Goal: Task Accomplishment & Management: Use online tool/utility

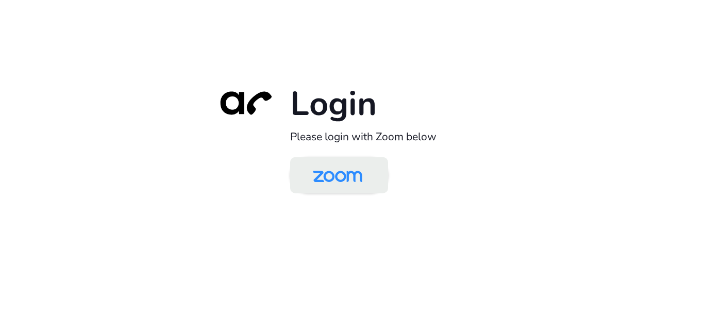
click at [354, 185] on img at bounding box center [337, 175] width 71 height 33
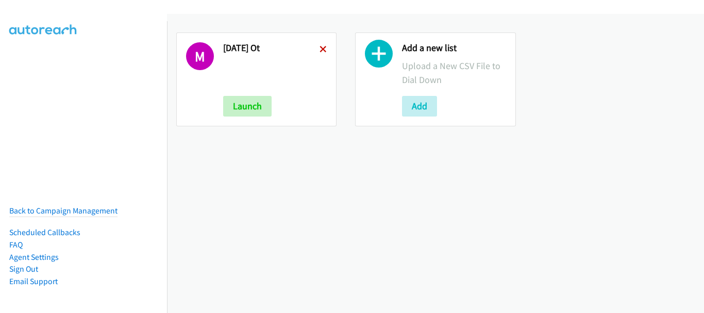
click at [319, 47] on icon at bounding box center [322, 49] width 7 height 7
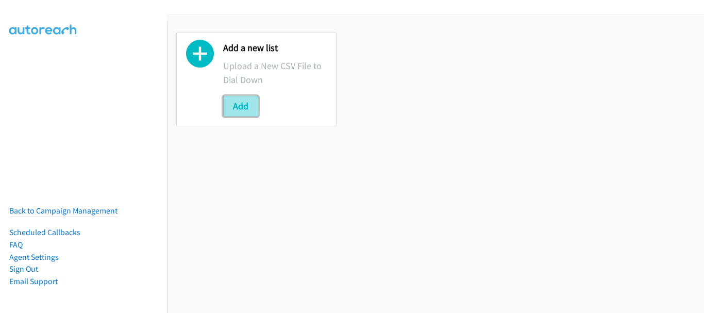
click at [247, 111] on button "Add" at bounding box center [240, 106] width 35 height 21
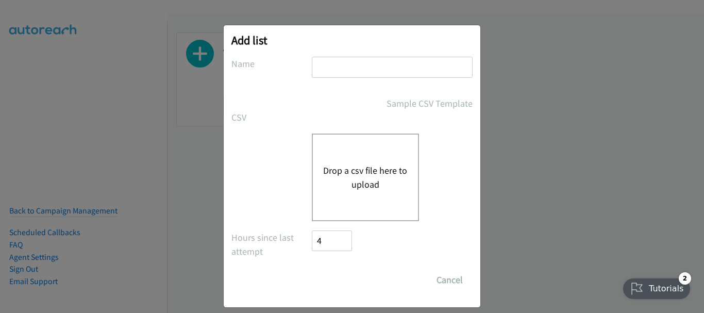
click at [337, 64] on input "text" at bounding box center [392, 67] width 161 height 21
type input "/"
type input "Tues morn"
click at [340, 171] on button "Drop a csv file here to upload" at bounding box center [365, 177] width 84 height 28
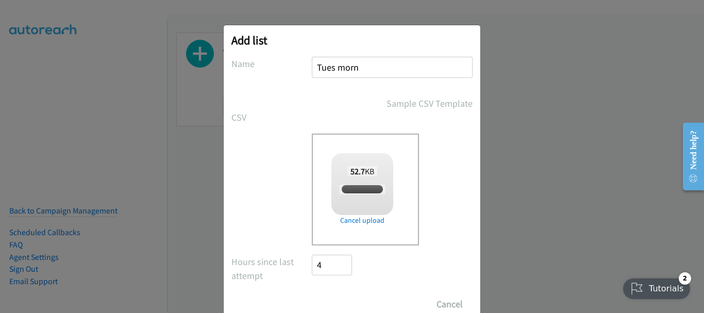
checkbox input "true"
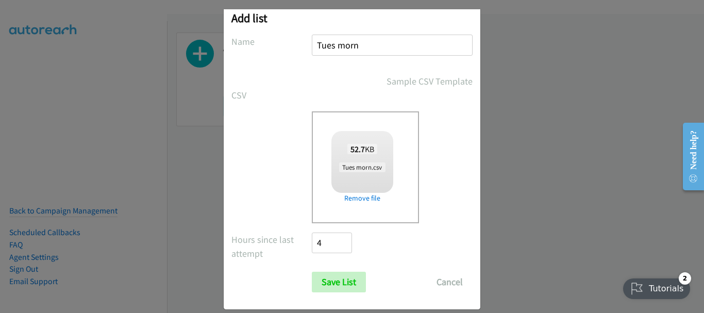
scroll to position [35, 0]
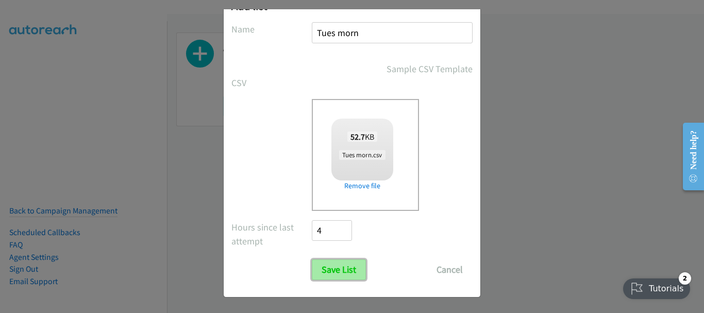
click at [355, 269] on input "Save List" at bounding box center [339, 269] width 54 height 21
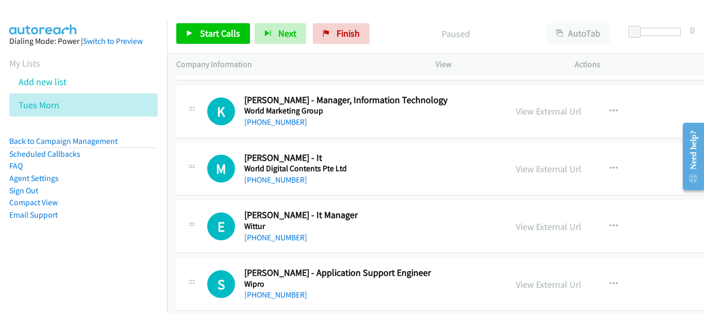
scroll to position [258, 0]
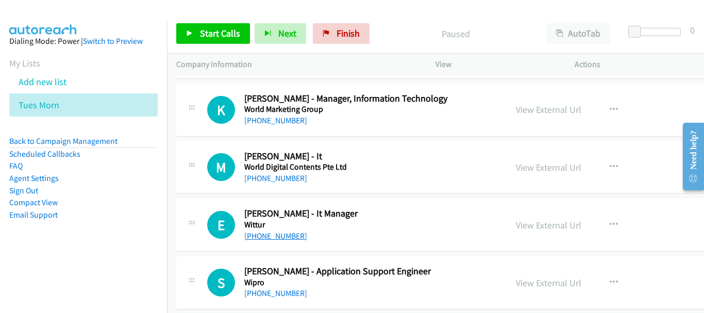
click at [285, 237] on link "[PHONE_NUMBER]" at bounding box center [275, 236] width 63 height 10
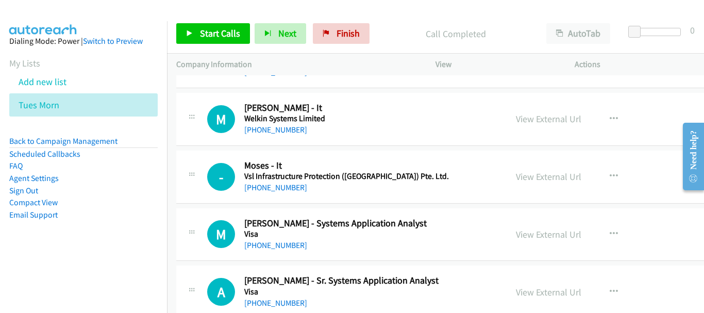
scroll to position [876, 0]
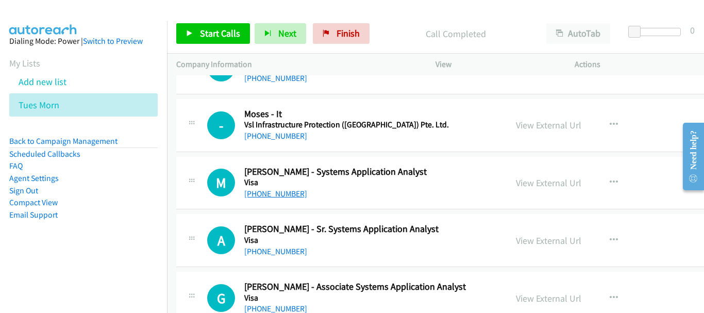
click at [285, 191] on link "[PHONE_NUMBER]" at bounding box center [275, 194] width 63 height 10
click at [265, 252] on link "[PHONE_NUMBER]" at bounding box center [275, 251] width 63 height 10
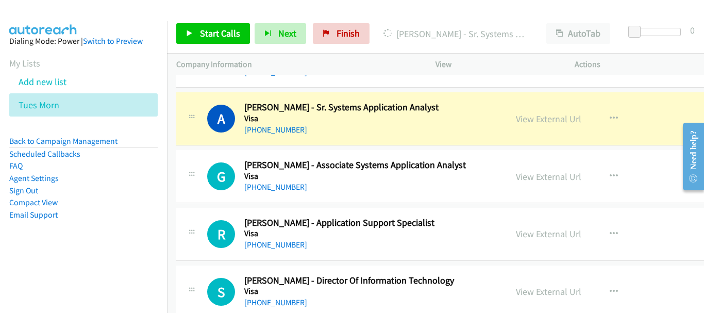
scroll to position [979, 0]
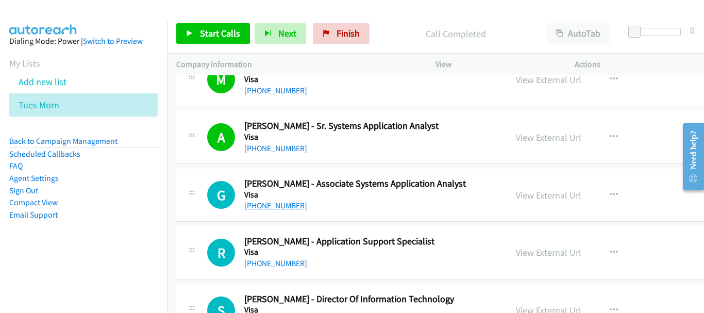
click at [273, 209] on link "[PHONE_NUMBER]" at bounding box center [275, 205] width 63 height 10
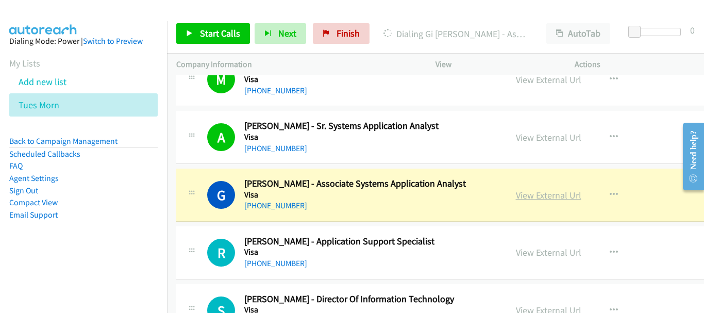
click at [516, 197] on link "View External Url" at bounding box center [548, 195] width 65 height 12
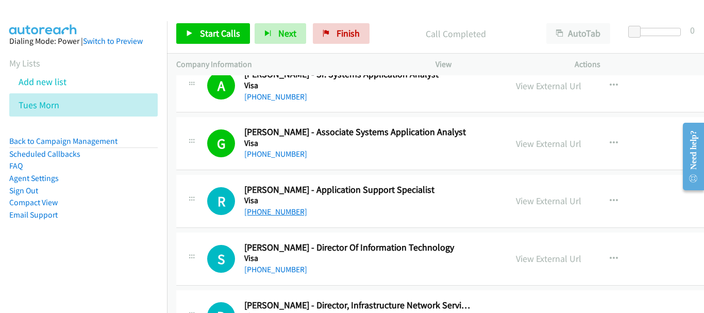
scroll to position [1082, 0]
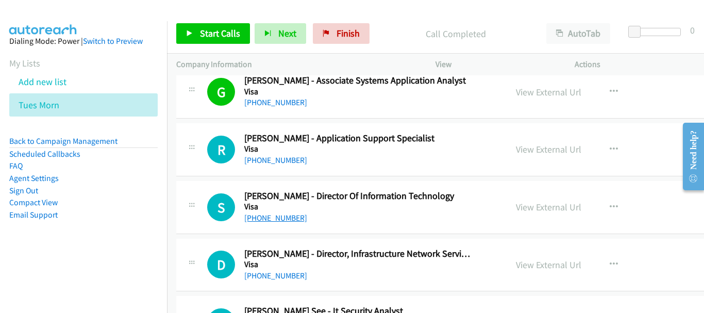
click at [275, 214] on link "[PHONE_NUMBER]" at bounding box center [275, 218] width 63 height 10
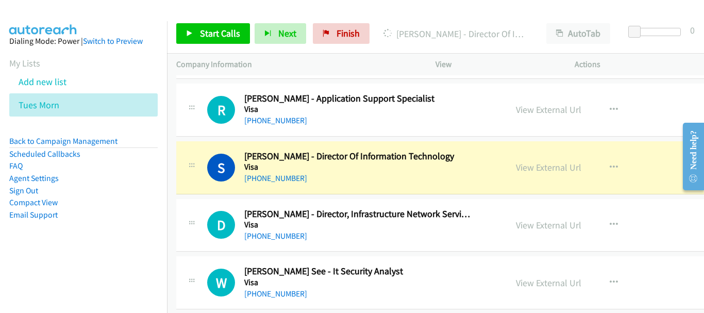
scroll to position [1133, 0]
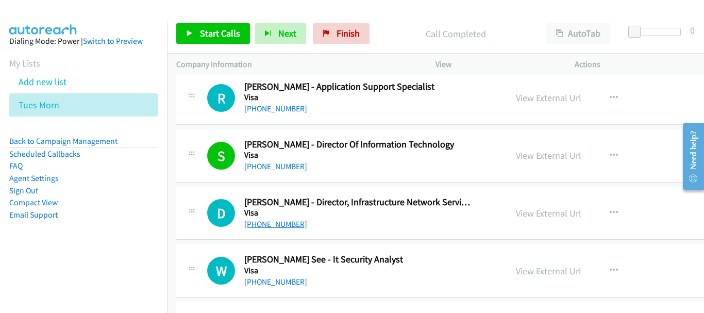
click at [254, 219] on link "[PHONE_NUMBER]" at bounding box center [275, 224] width 63 height 10
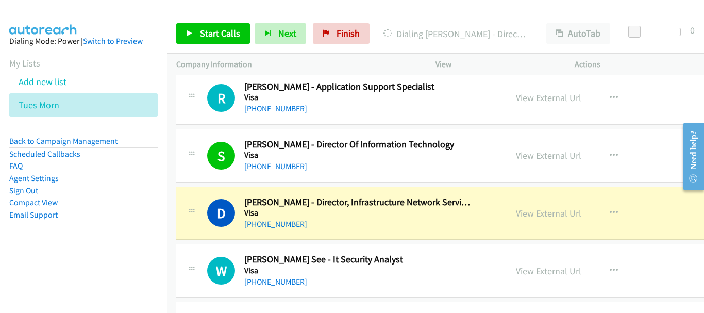
scroll to position [1185, 0]
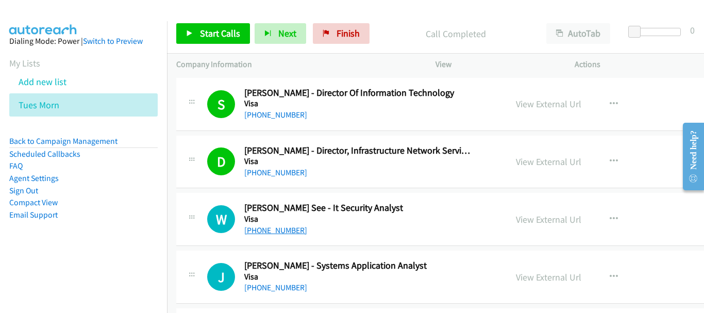
click at [285, 230] on link "[PHONE_NUMBER]" at bounding box center [275, 230] width 63 height 10
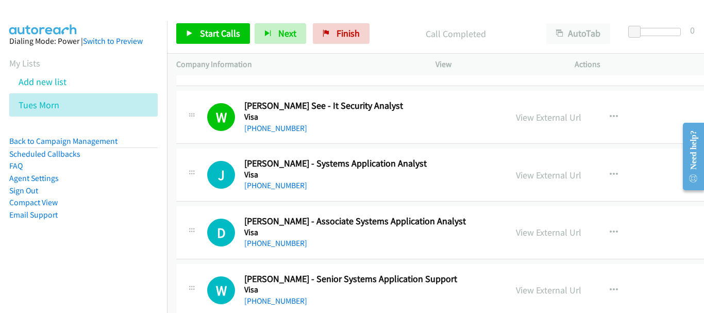
scroll to position [1288, 0]
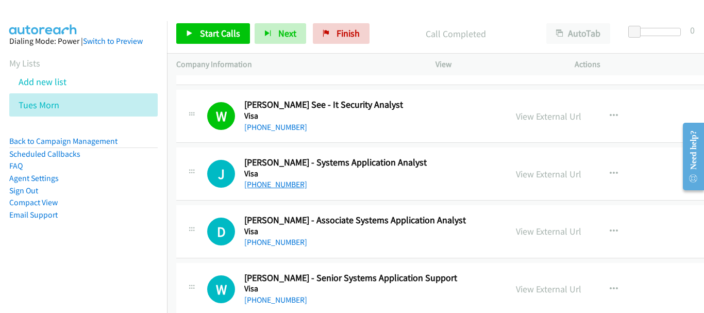
click at [282, 182] on link "[PHONE_NUMBER]" at bounding box center [275, 184] width 63 height 10
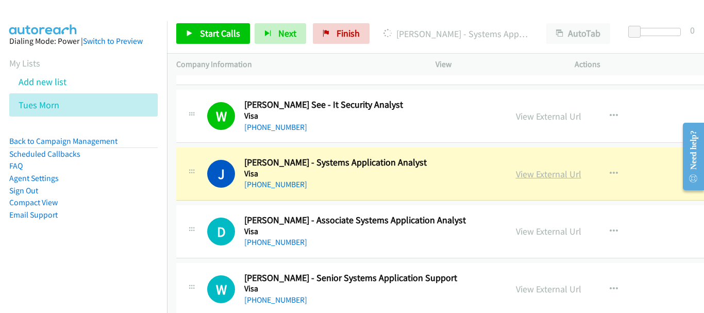
click at [516, 169] on link "View External Url" at bounding box center [548, 174] width 65 height 12
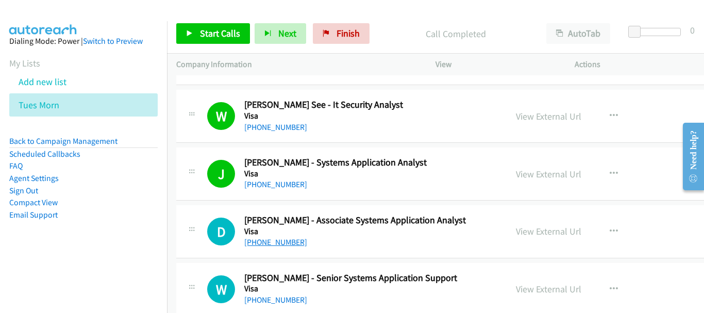
click at [277, 243] on link "[PHONE_NUMBER]" at bounding box center [275, 242] width 63 height 10
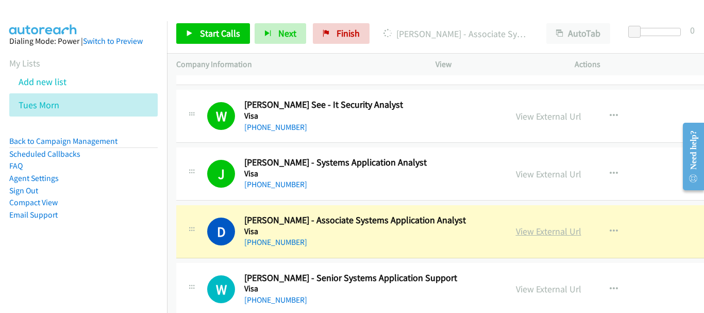
click at [516, 231] on link "View External Url" at bounding box center [548, 231] width 65 height 12
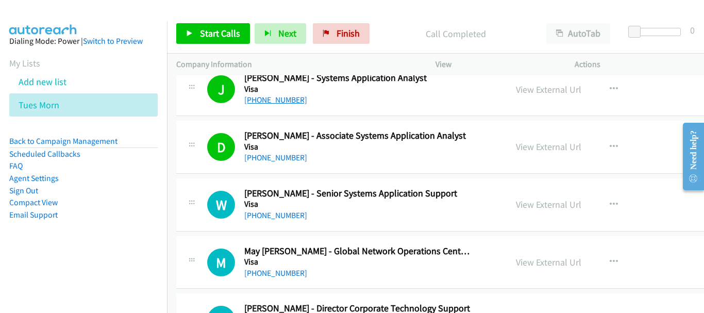
scroll to position [1391, 0]
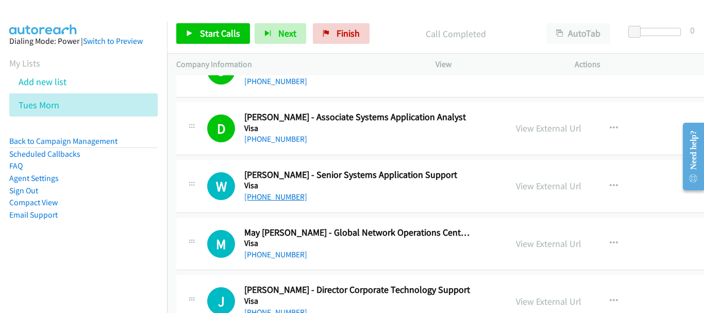
click at [286, 200] on link "[PHONE_NUMBER]" at bounding box center [275, 197] width 63 height 10
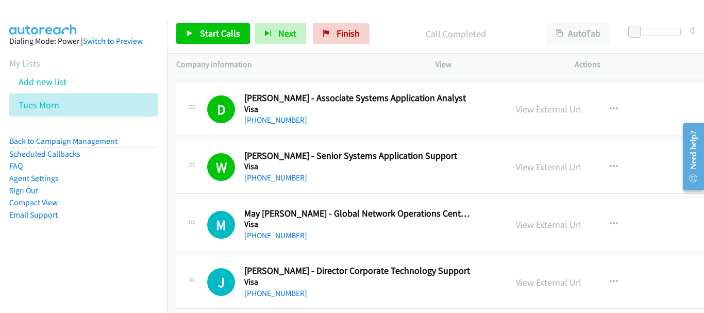
scroll to position [1442, 0]
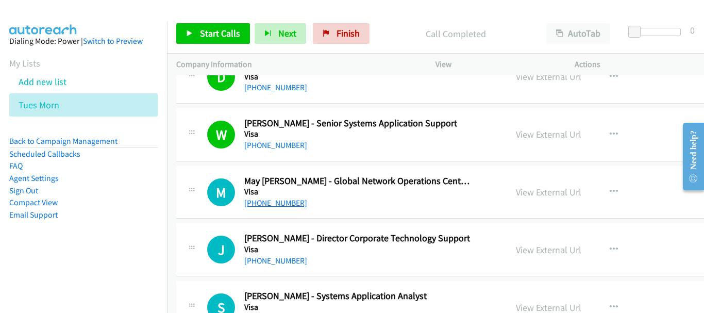
click at [286, 200] on link "[PHONE_NUMBER]" at bounding box center [275, 203] width 63 height 10
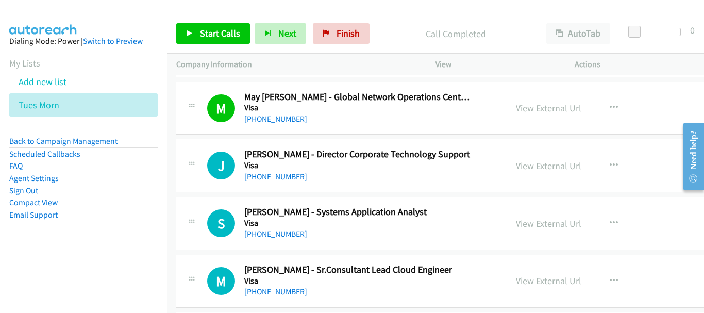
scroll to position [1494, 0]
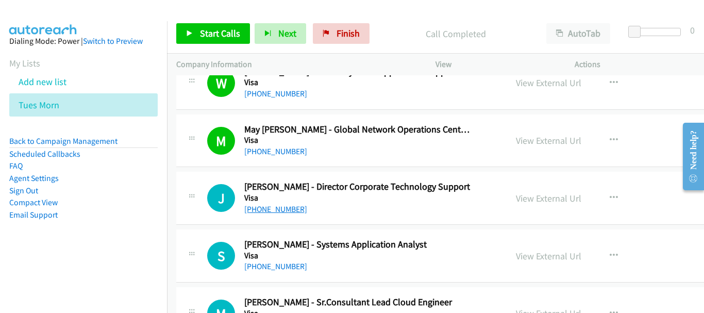
click at [293, 208] on link "[PHONE_NUMBER]" at bounding box center [275, 209] width 63 height 10
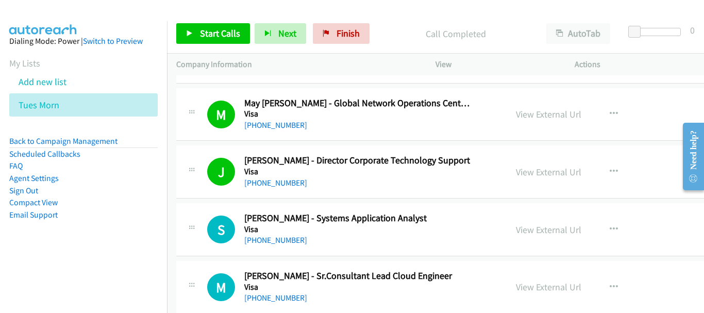
scroll to position [1545, 0]
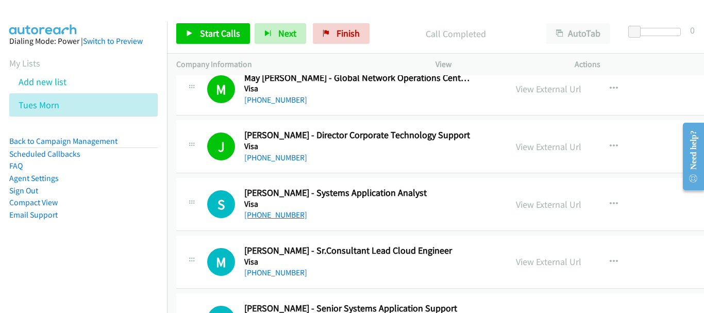
click at [279, 213] on link "[PHONE_NUMBER]" at bounding box center [275, 215] width 63 height 10
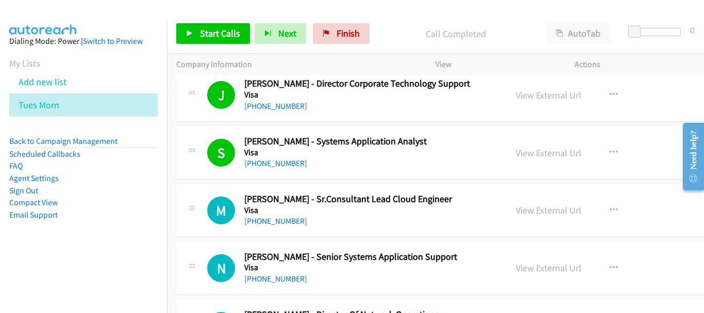
scroll to position [1648, 0]
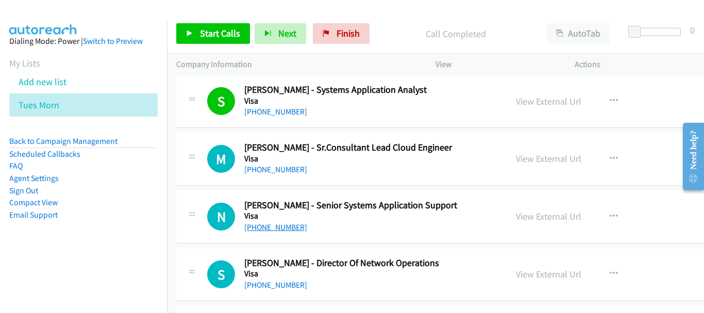
click at [269, 224] on link "[PHONE_NUMBER]" at bounding box center [275, 227] width 63 height 10
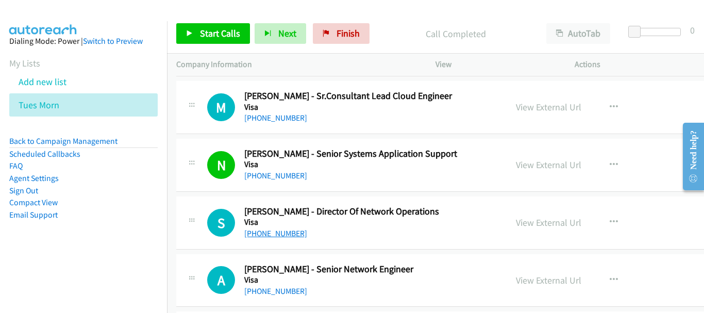
click at [286, 232] on link "[PHONE_NUMBER]" at bounding box center [275, 233] width 63 height 10
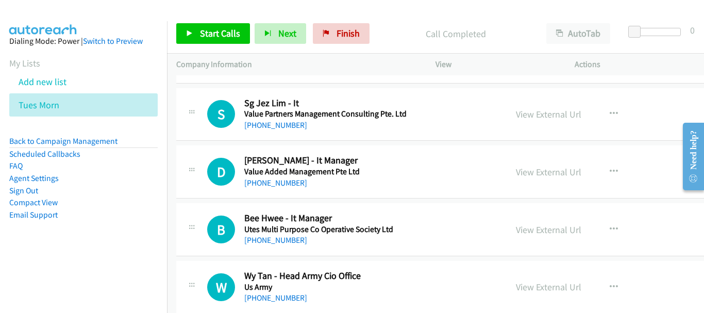
scroll to position [2164, 0]
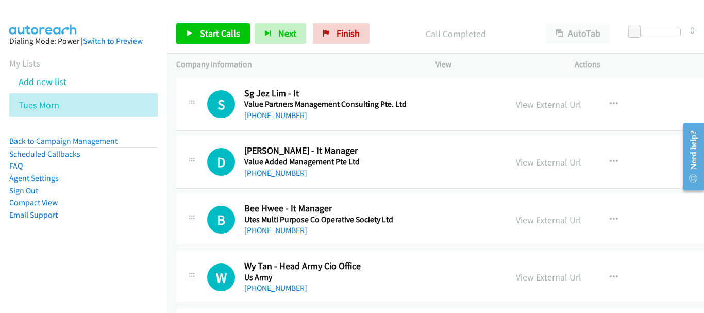
click at [281, 178] on div "[PHONE_NUMBER]" at bounding box center [358, 173] width 228 height 12
click at [281, 172] on link "[PHONE_NUMBER]" at bounding box center [275, 173] width 63 height 10
click at [276, 233] on link "[PHONE_NUMBER]" at bounding box center [275, 230] width 63 height 10
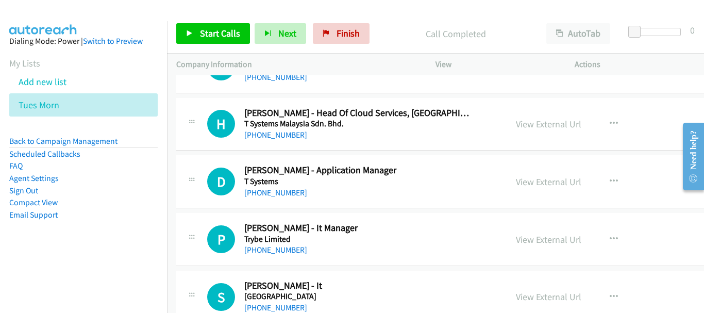
scroll to position [2782, 0]
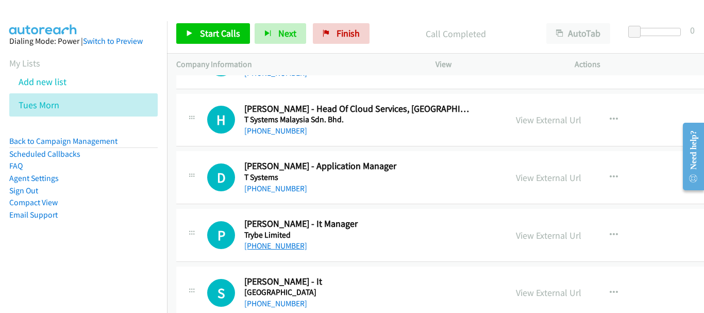
click at [282, 244] on link "[PHONE_NUMBER]" at bounding box center [275, 246] width 63 height 10
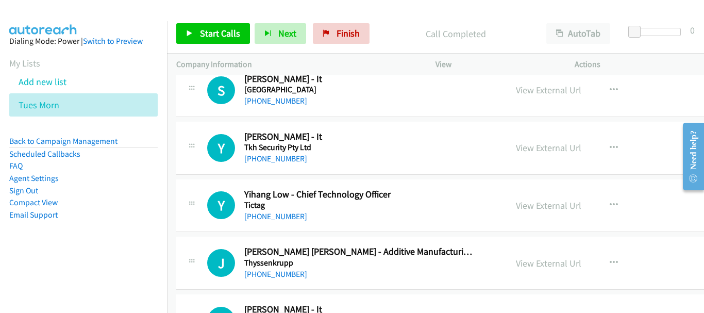
scroll to position [2988, 0]
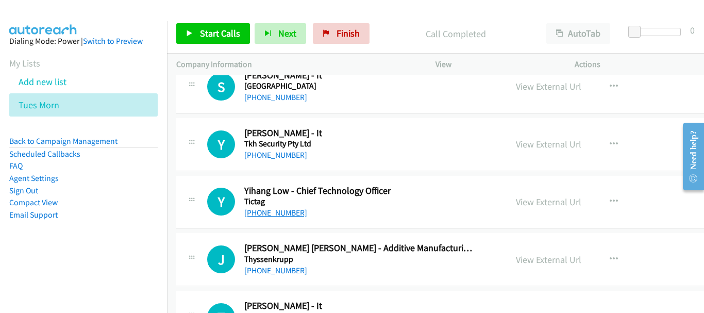
click at [271, 214] on link "[PHONE_NUMBER]" at bounding box center [275, 213] width 63 height 10
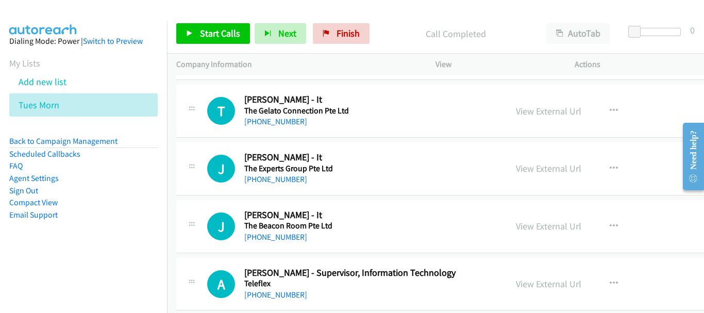
scroll to position [3245, 0]
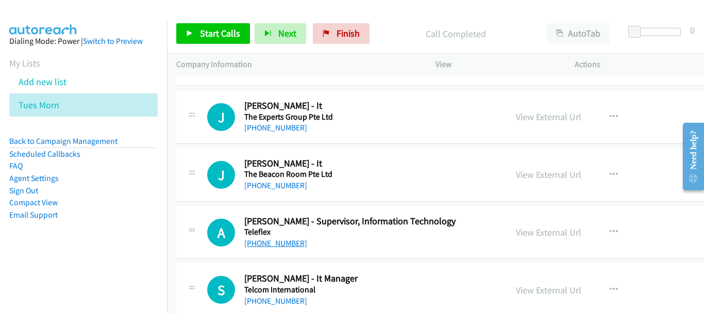
click at [285, 242] on link "[PHONE_NUMBER]" at bounding box center [275, 243] width 63 height 10
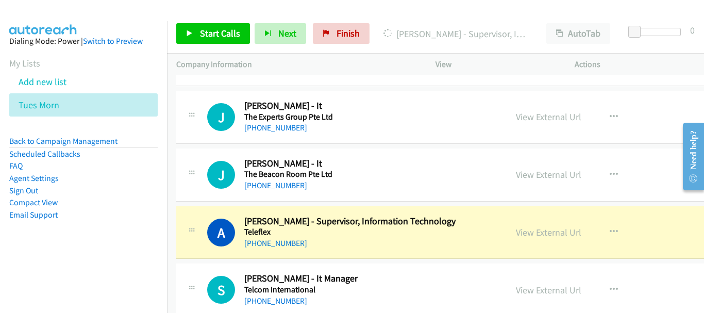
scroll to position [3297, 0]
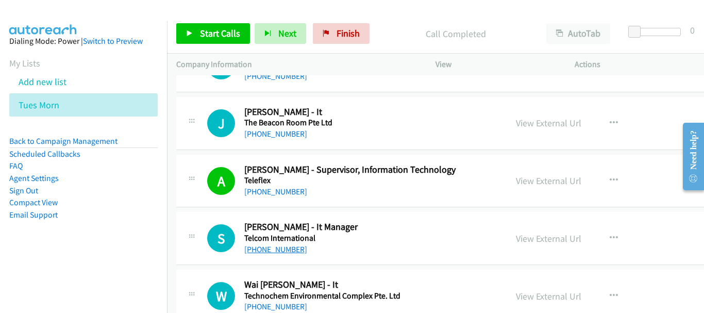
click at [270, 249] on link "[PHONE_NUMBER]" at bounding box center [275, 249] width 63 height 10
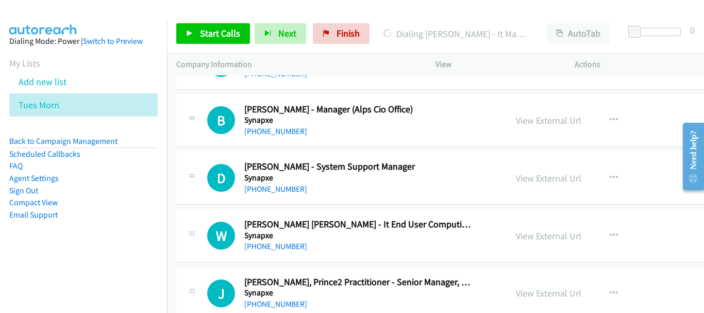
scroll to position [3709, 0]
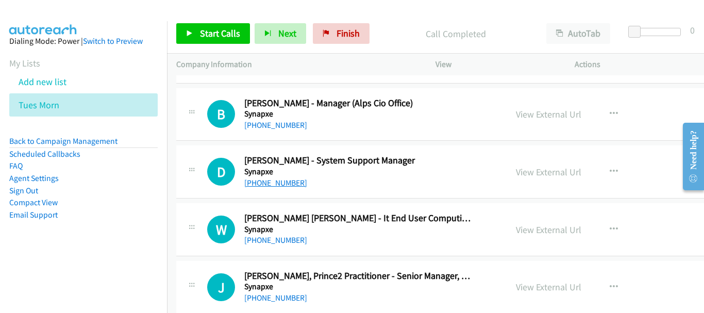
click at [271, 182] on link "[PHONE_NUMBER]" at bounding box center [275, 183] width 63 height 10
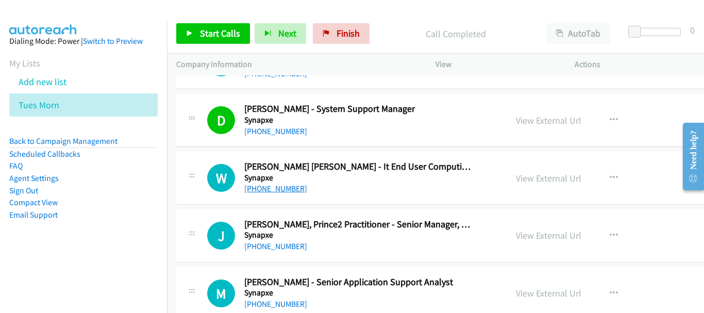
click at [257, 185] on link "[PHONE_NUMBER]" at bounding box center [275, 188] width 63 height 10
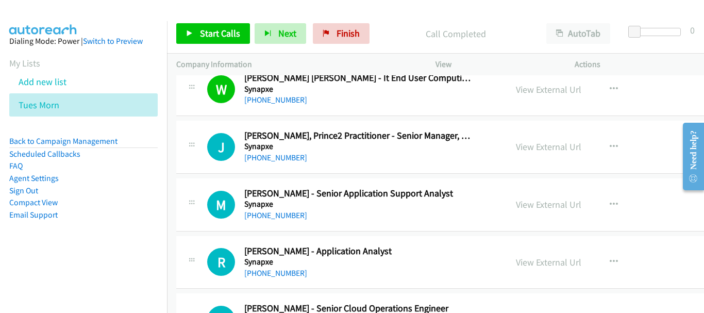
scroll to position [3863, 0]
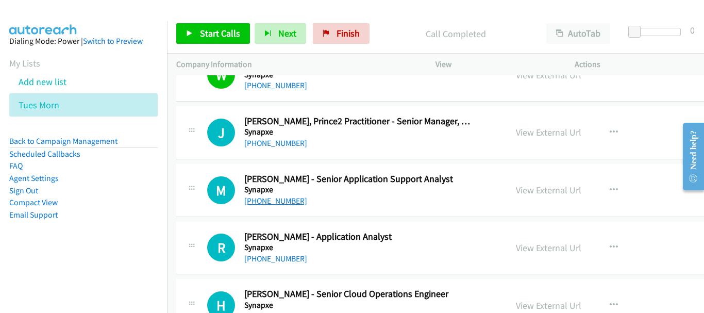
click at [282, 198] on link "[PHONE_NUMBER]" at bounding box center [275, 201] width 63 height 10
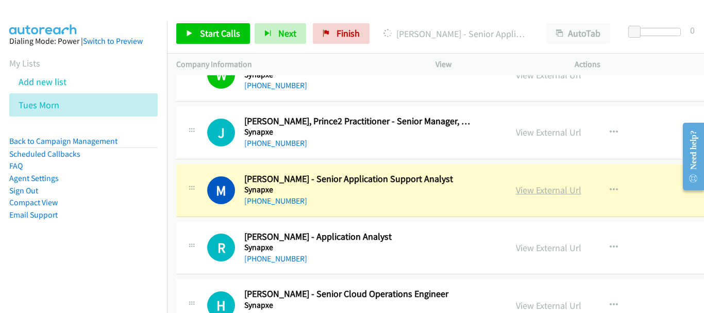
click at [516, 194] on link "View External Url" at bounding box center [548, 190] width 65 height 12
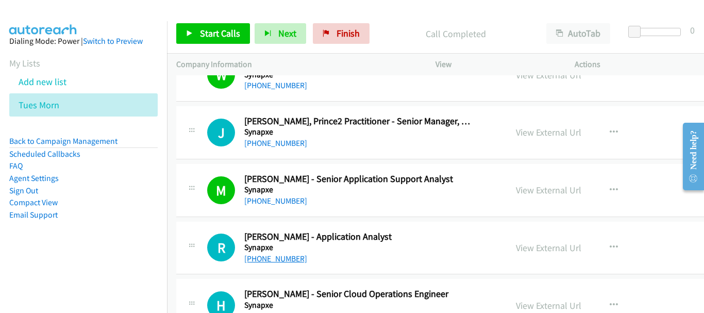
click at [271, 256] on link "[PHONE_NUMBER]" at bounding box center [275, 258] width 63 height 10
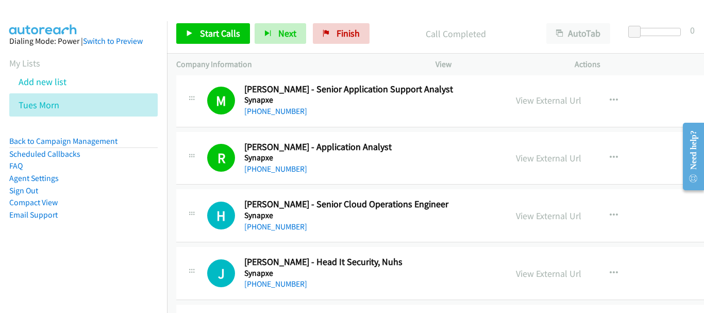
scroll to position [3966, 0]
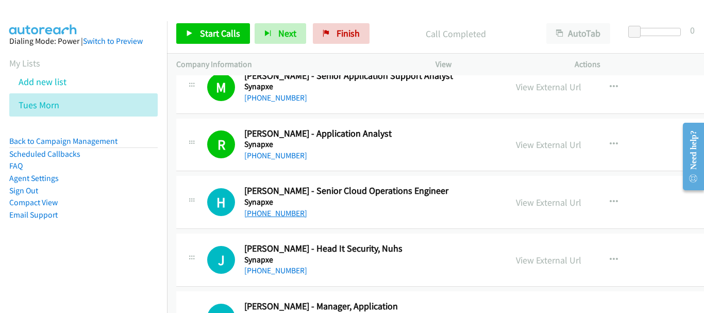
click at [283, 211] on link "[PHONE_NUMBER]" at bounding box center [275, 213] width 63 height 10
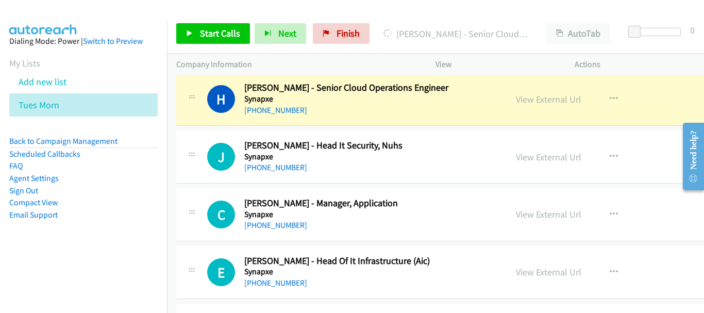
scroll to position [4018, 0]
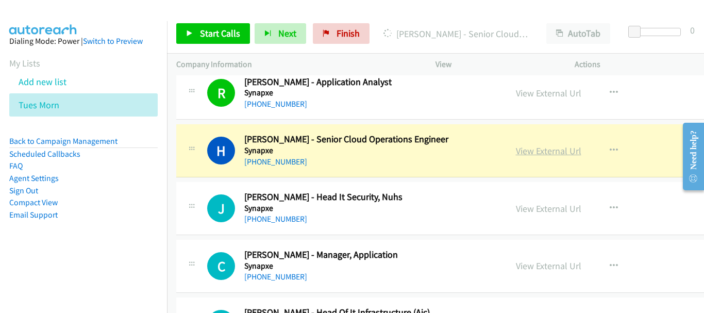
click at [516, 154] on link "View External Url" at bounding box center [548, 151] width 65 height 12
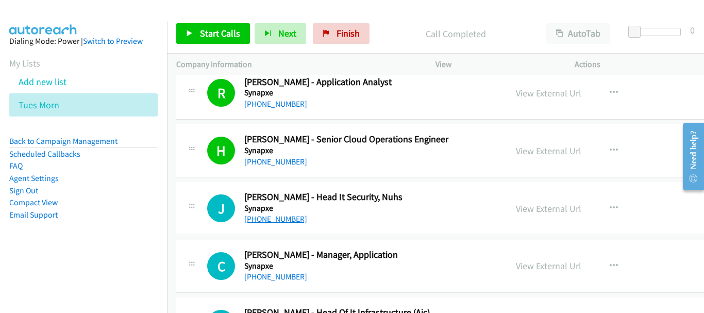
click at [271, 221] on link "[PHONE_NUMBER]" at bounding box center [275, 219] width 63 height 10
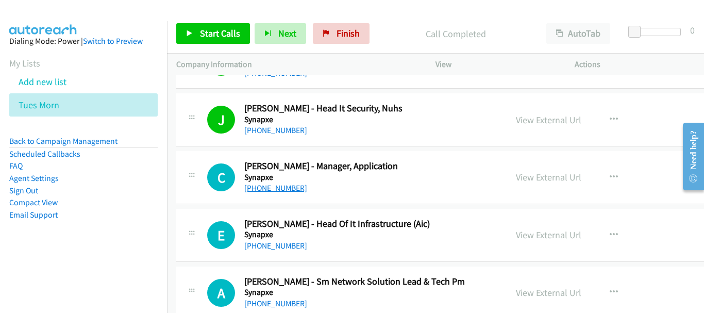
scroll to position [4173, 0]
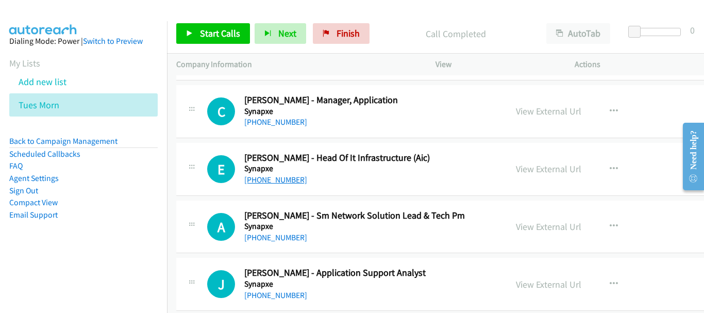
click at [270, 181] on link "[PHONE_NUMBER]" at bounding box center [275, 180] width 63 height 10
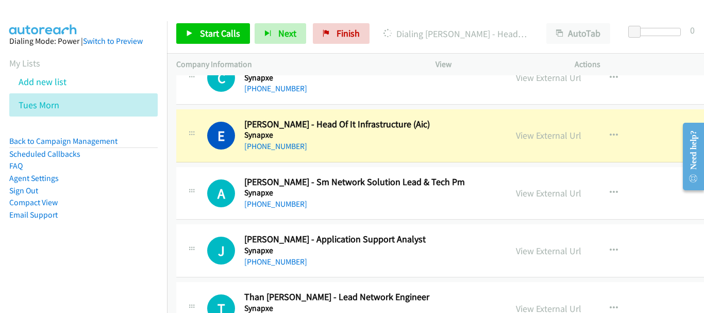
scroll to position [4224, 0]
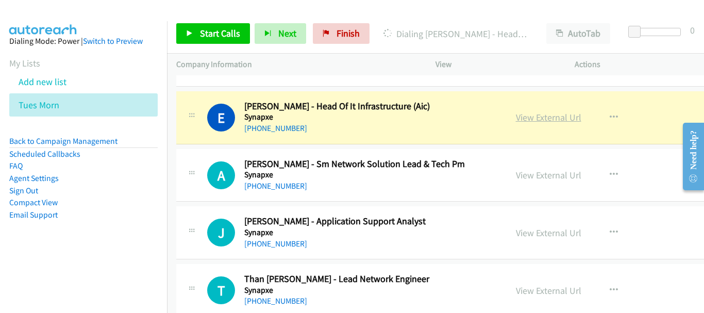
click at [516, 115] on link "View External Url" at bounding box center [548, 117] width 65 height 12
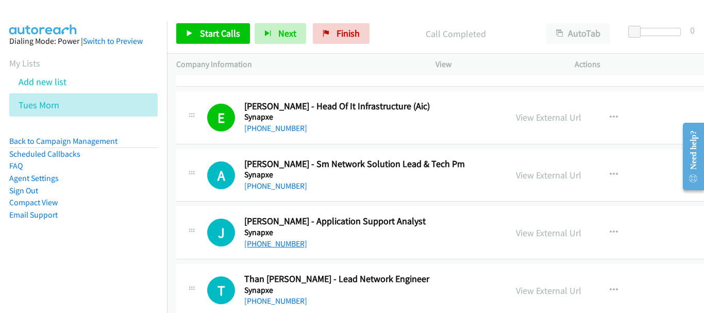
click at [277, 240] on link "[PHONE_NUMBER]" at bounding box center [275, 244] width 63 height 10
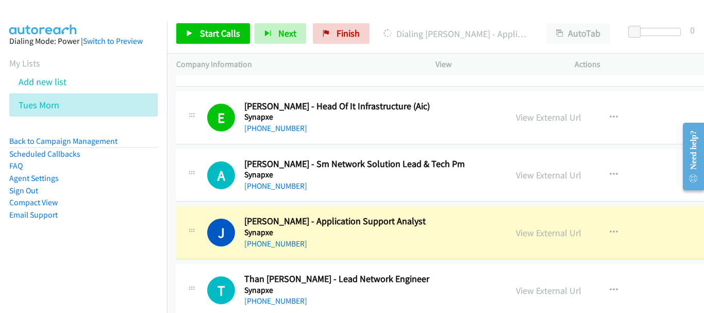
scroll to position [4173, 0]
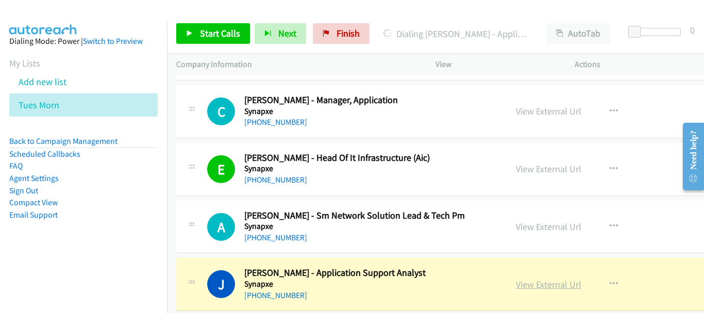
click at [516, 285] on link "View External Url" at bounding box center [548, 284] width 65 height 12
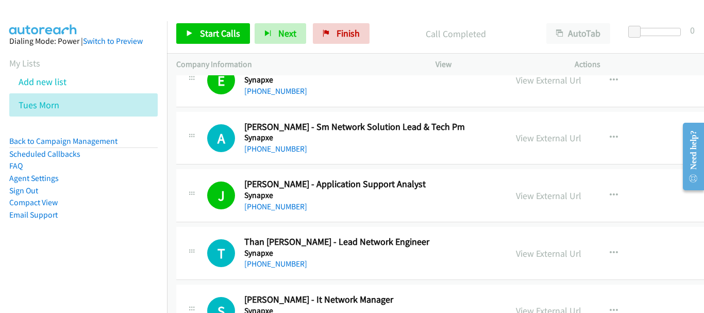
scroll to position [4276, 0]
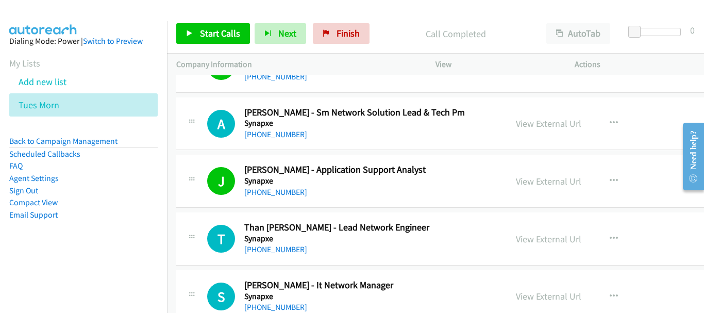
click at [275, 260] on div "T Callback Scheduled Than [PERSON_NAME] - Lead Network Engineer Synapxe [GEOGRA…" at bounding box center [487, 238] width 623 height 53
click at [277, 248] on link "[PHONE_NUMBER]" at bounding box center [275, 249] width 63 height 10
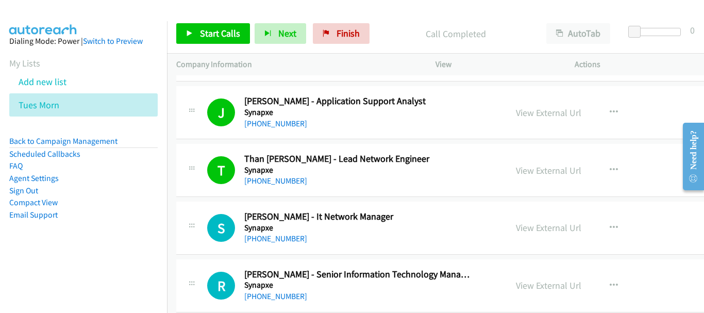
scroll to position [4379, 0]
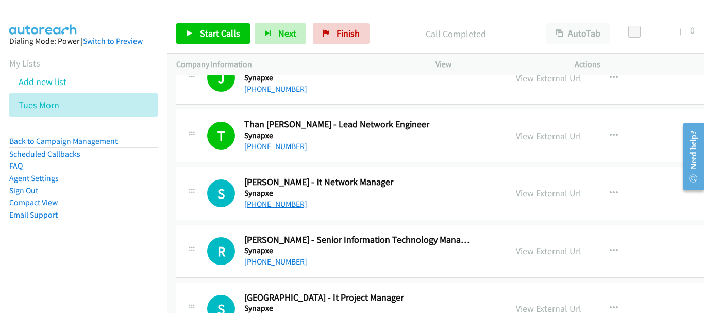
click at [273, 201] on link "[PHONE_NUMBER]" at bounding box center [275, 204] width 63 height 10
click at [279, 264] on link "[PHONE_NUMBER]" at bounding box center [275, 262] width 63 height 10
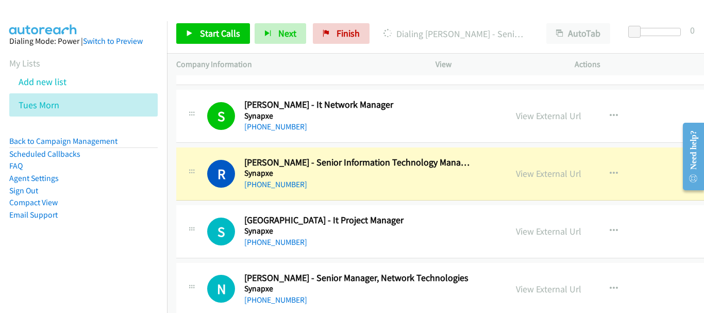
scroll to position [4482, 0]
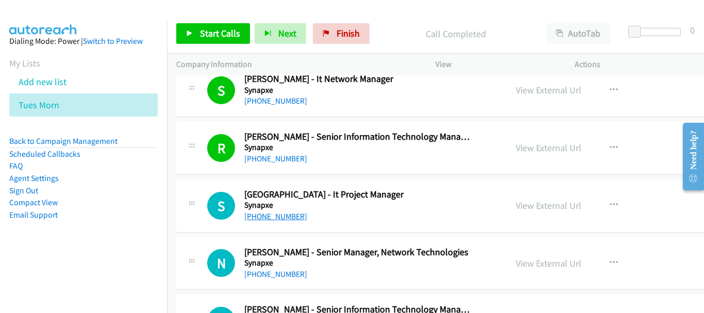
click at [274, 217] on link "[PHONE_NUMBER]" at bounding box center [275, 216] width 63 height 10
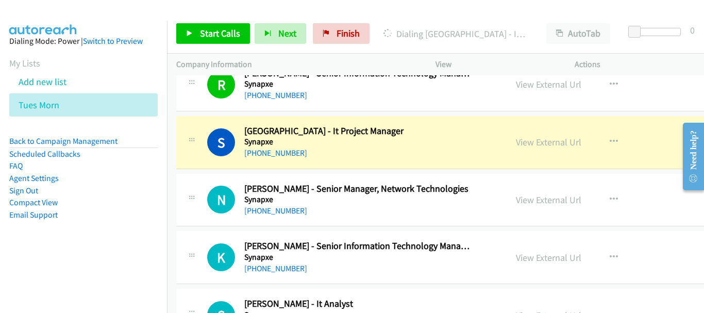
scroll to position [4533, 0]
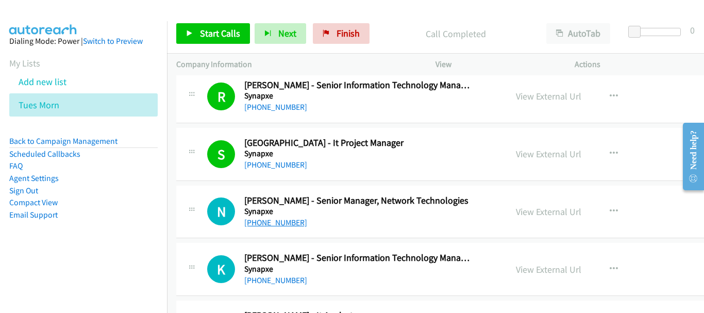
click at [275, 220] on link "[PHONE_NUMBER]" at bounding box center [275, 222] width 63 height 10
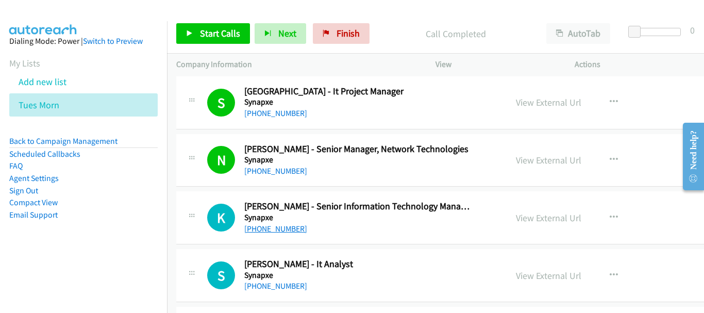
click at [265, 227] on link "[PHONE_NUMBER]" at bounding box center [275, 229] width 63 height 10
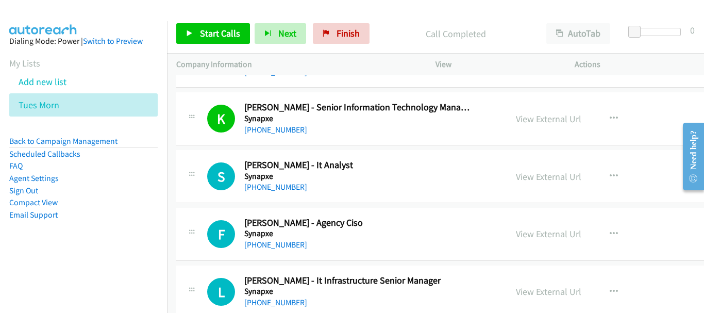
scroll to position [4688, 0]
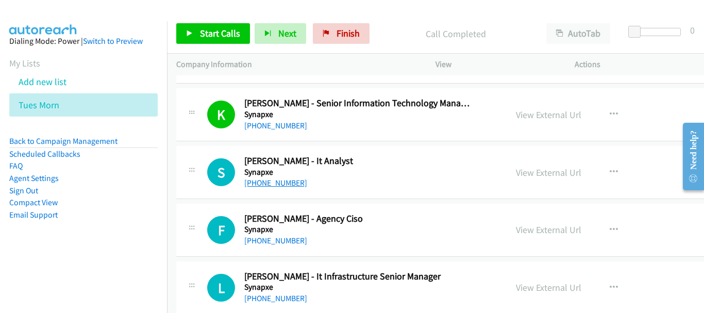
click at [273, 181] on link "[PHONE_NUMBER]" at bounding box center [275, 183] width 63 height 10
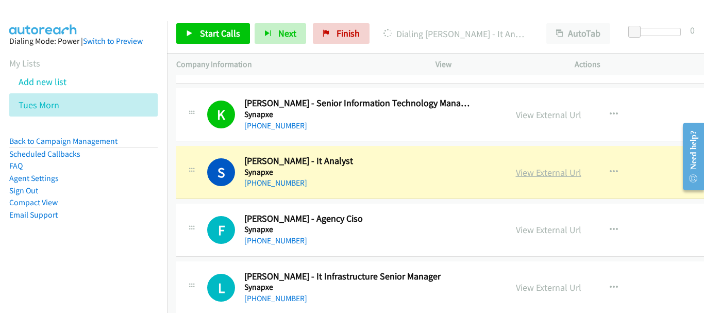
click at [516, 176] on link "View External Url" at bounding box center [548, 172] width 65 height 12
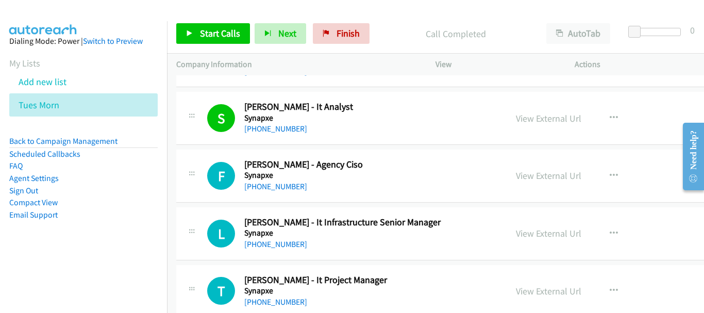
scroll to position [4791, 0]
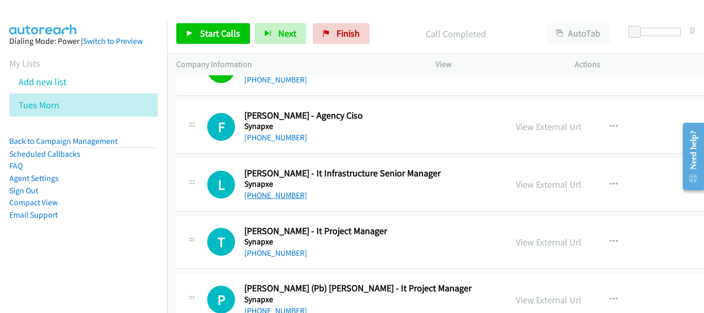
click at [287, 194] on link "[PHONE_NUMBER]" at bounding box center [275, 195] width 63 height 10
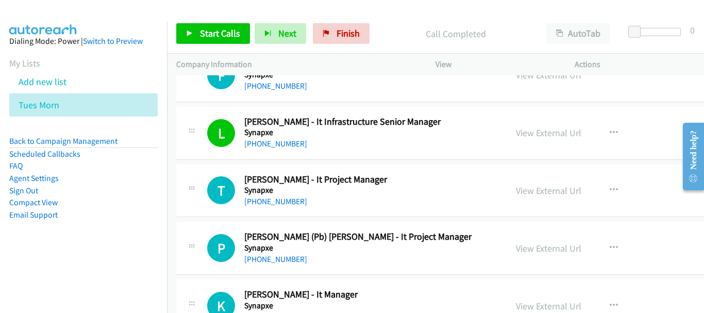
scroll to position [4894, 0]
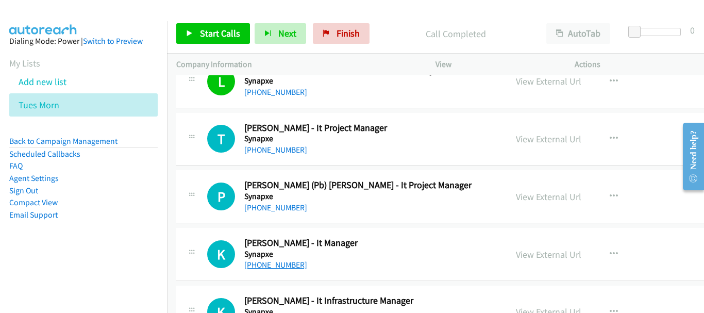
click at [263, 262] on link "[PHONE_NUMBER]" at bounding box center [275, 265] width 63 height 10
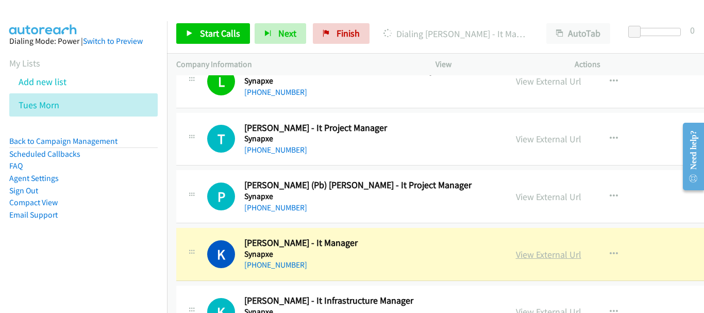
click at [516, 259] on link "View External Url" at bounding box center [548, 254] width 65 height 12
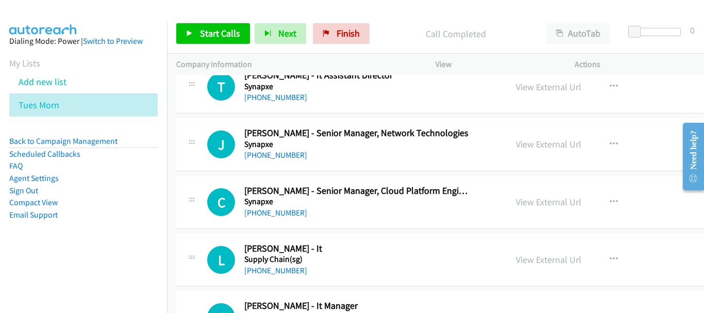
scroll to position [6444, 0]
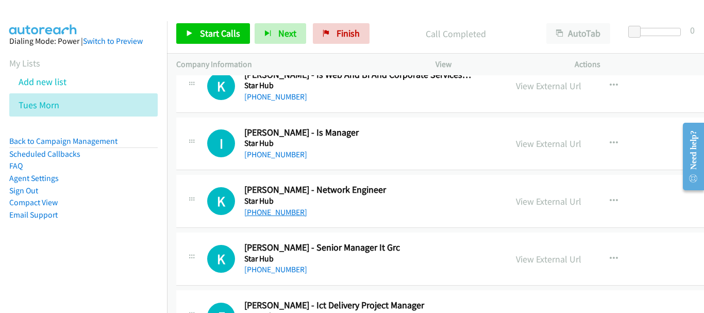
click at [291, 209] on link "[PHONE_NUMBER]" at bounding box center [275, 212] width 63 height 10
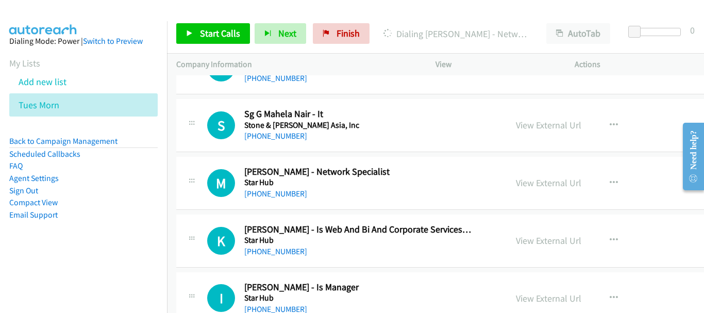
scroll to position [6238, 0]
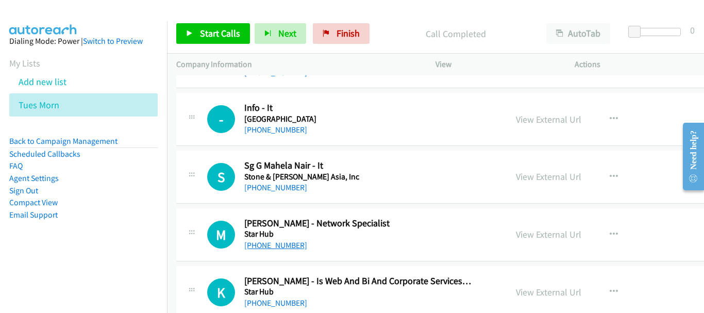
click at [284, 242] on link "[PHONE_NUMBER]" at bounding box center [275, 245] width 63 height 10
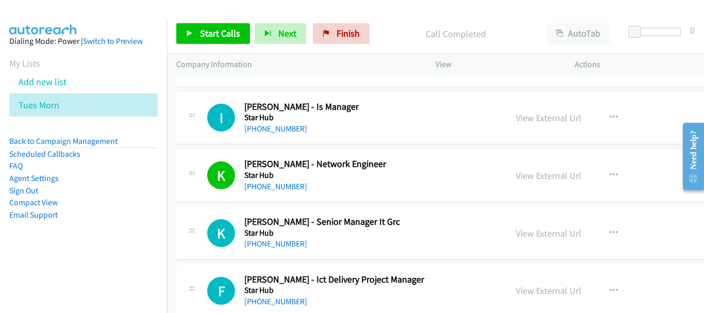
scroll to position [6496, 0]
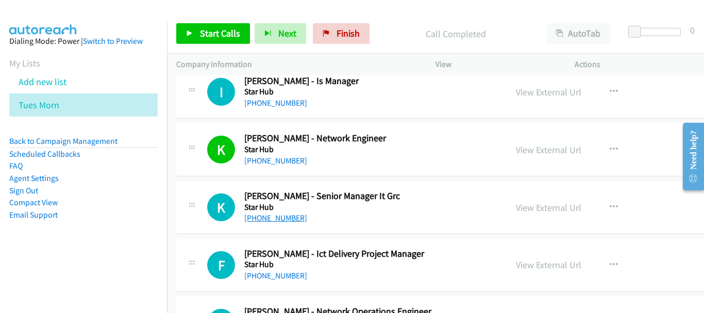
click at [284, 217] on link "[PHONE_NUMBER]" at bounding box center [275, 218] width 63 height 10
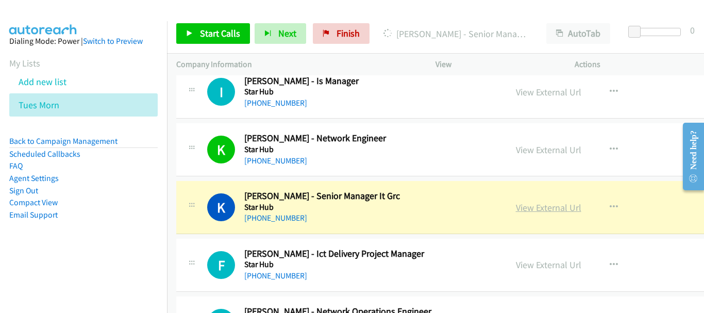
click at [516, 205] on link "View External Url" at bounding box center [548, 207] width 65 height 12
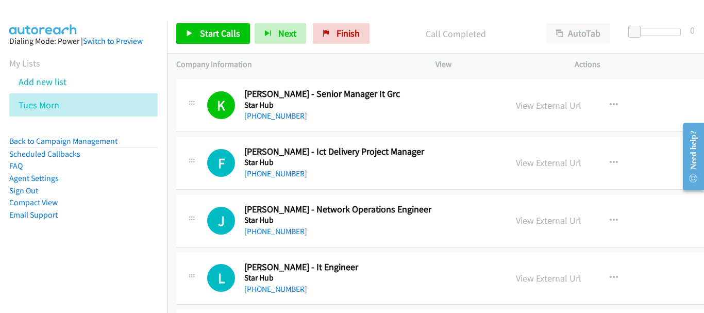
scroll to position [6599, 0]
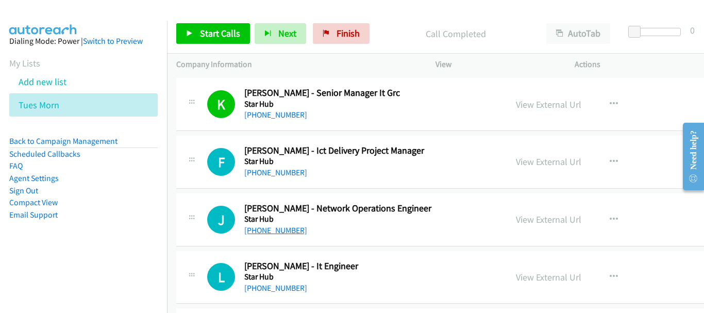
click at [274, 226] on link "[PHONE_NUMBER]" at bounding box center [275, 230] width 63 height 10
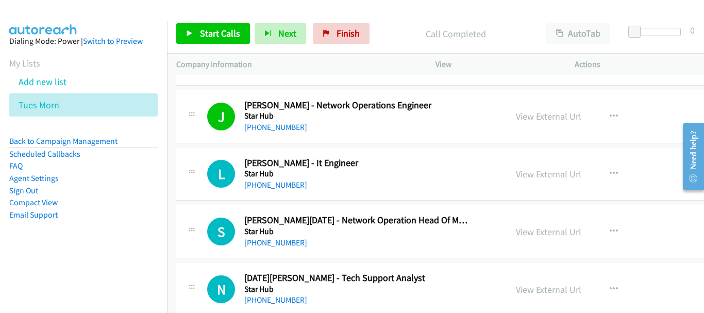
scroll to position [6847, 0]
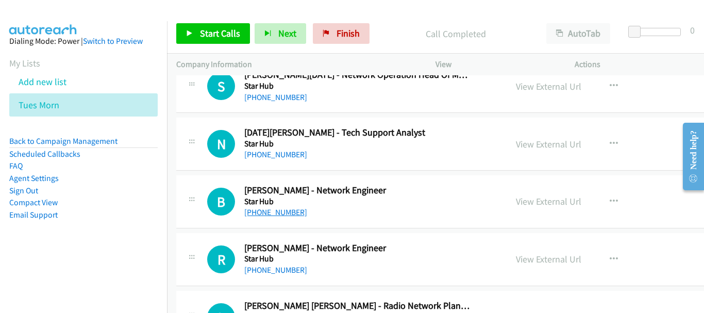
click at [286, 215] on link "[PHONE_NUMBER]" at bounding box center [275, 212] width 63 height 10
click at [271, 268] on link "[PHONE_NUMBER]" at bounding box center [275, 270] width 63 height 10
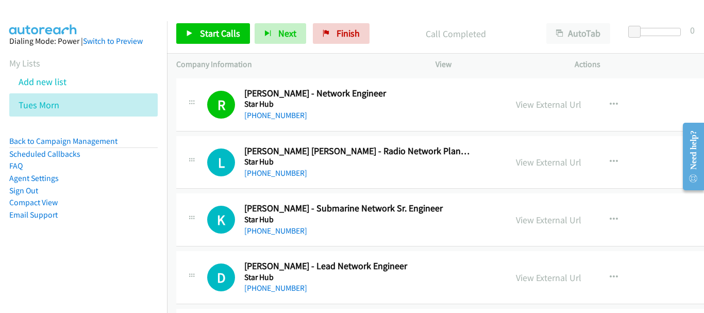
scroll to position [7105, 0]
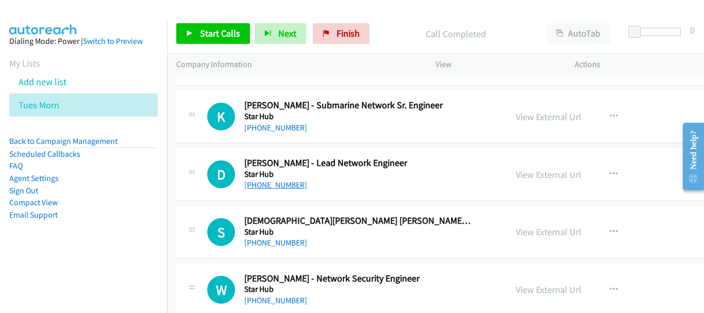
click at [263, 190] on link "[PHONE_NUMBER]" at bounding box center [275, 185] width 63 height 10
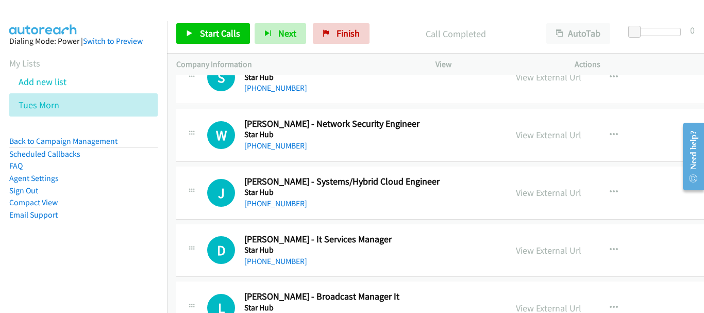
scroll to position [7208, 0]
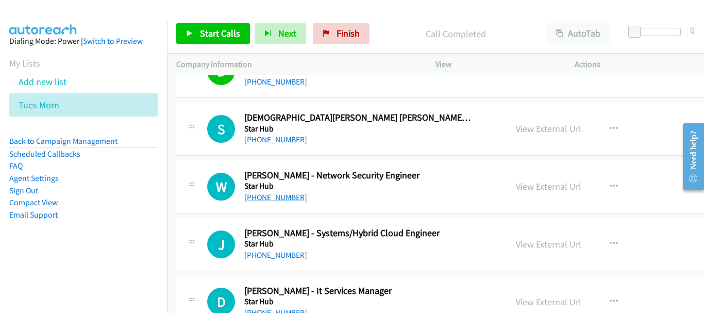
click at [270, 200] on link "[PHONE_NUMBER]" at bounding box center [275, 197] width 63 height 10
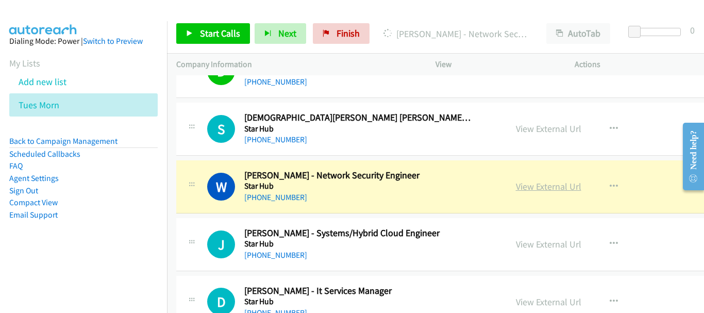
click at [516, 188] on link "View External Url" at bounding box center [548, 186] width 65 height 12
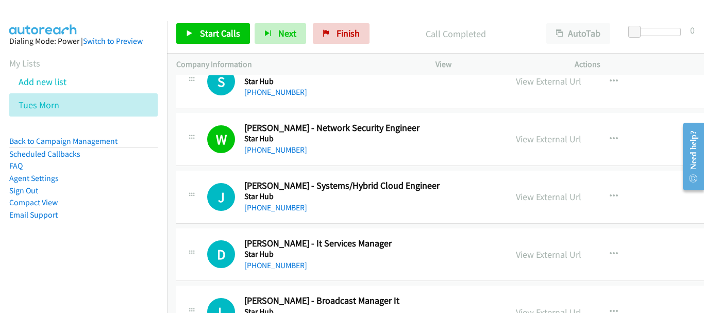
scroll to position [7311, 0]
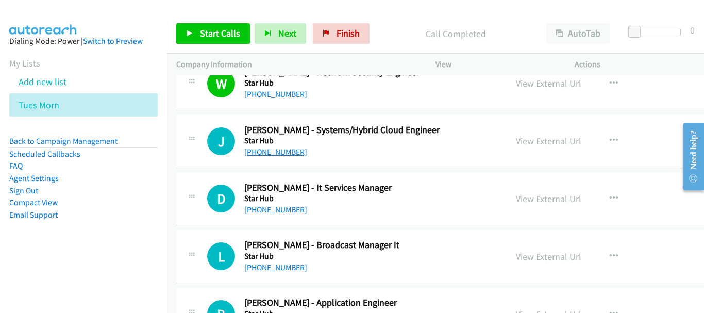
click at [263, 151] on link "[PHONE_NUMBER]" at bounding box center [275, 152] width 63 height 10
click at [282, 212] on link "[PHONE_NUMBER]" at bounding box center [275, 210] width 63 height 10
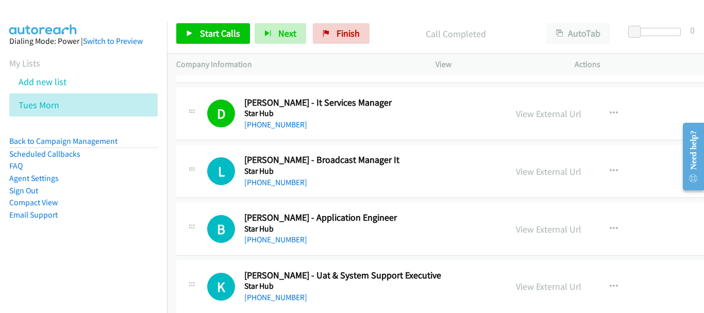
scroll to position [7414, 0]
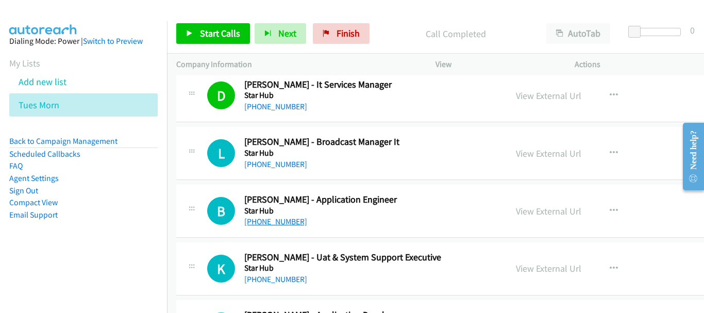
click at [287, 222] on link "[PHONE_NUMBER]" at bounding box center [275, 221] width 63 height 10
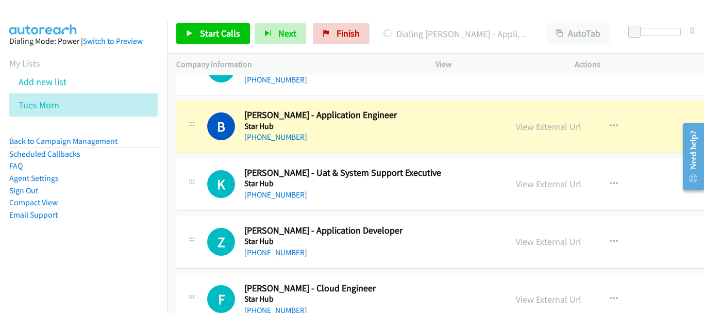
scroll to position [7517, 0]
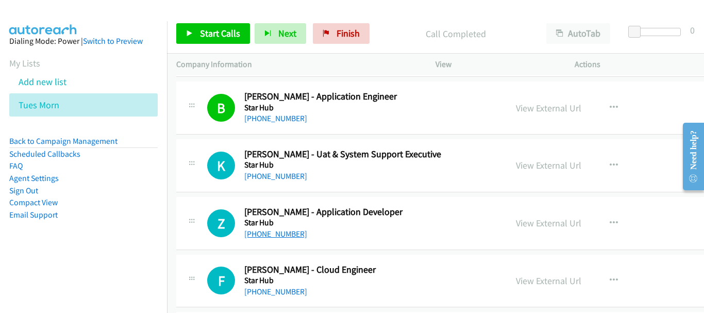
click at [284, 229] on link "[PHONE_NUMBER]" at bounding box center [275, 234] width 63 height 10
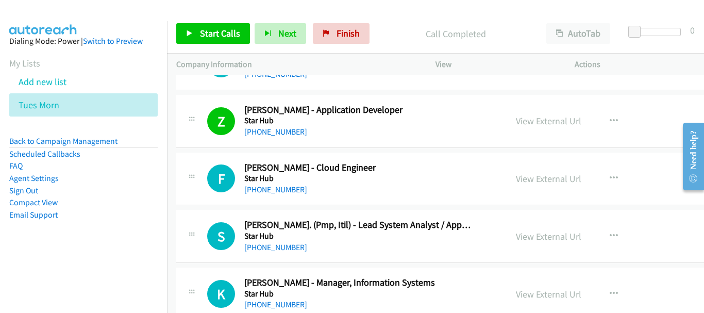
scroll to position [7620, 0]
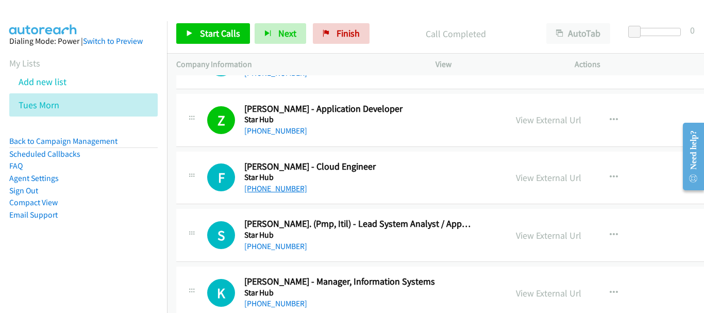
click at [258, 185] on link "[PHONE_NUMBER]" at bounding box center [275, 188] width 63 height 10
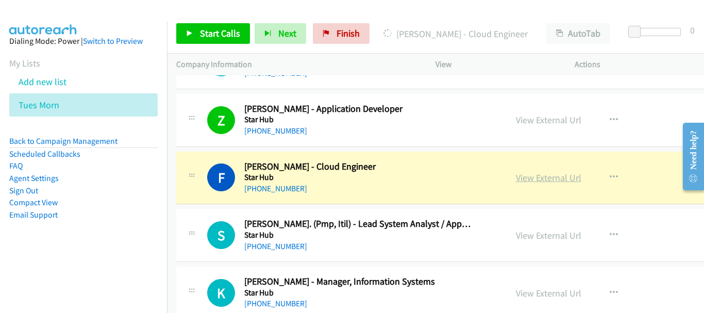
click at [524, 179] on link "View External Url" at bounding box center [548, 178] width 65 height 12
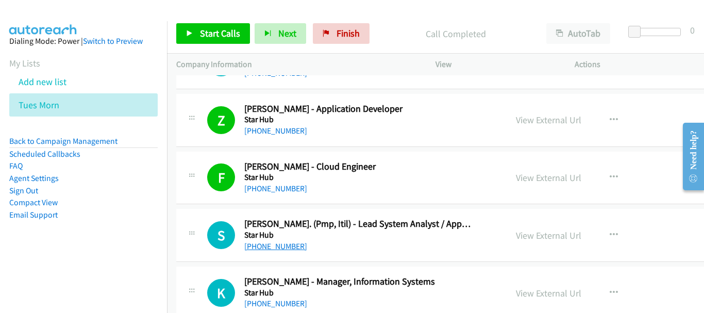
click at [284, 241] on link "[PHONE_NUMBER]" at bounding box center [275, 246] width 63 height 10
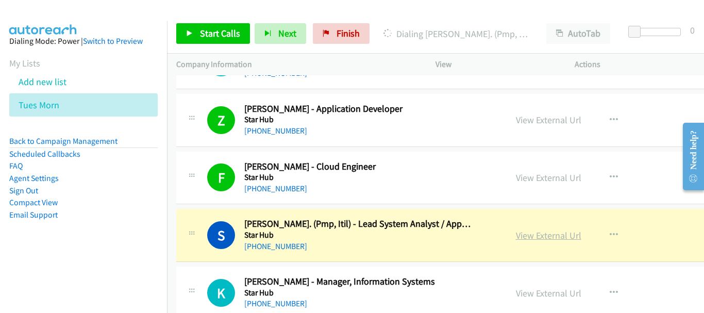
click at [516, 238] on link "View External Url" at bounding box center [548, 235] width 65 height 12
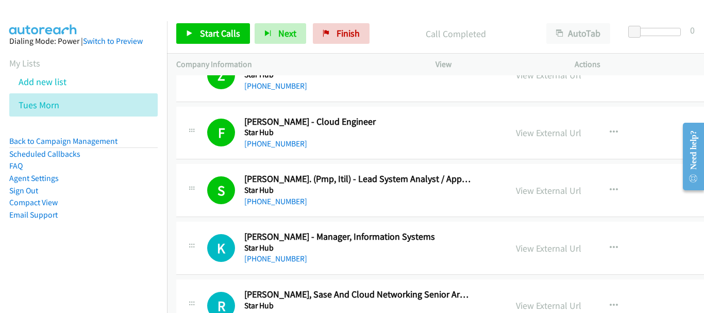
scroll to position [7723, 0]
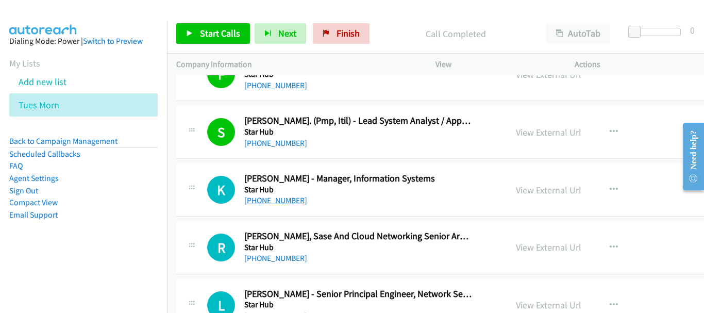
click at [277, 203] on link "[PHONE_NUMBER]" at bounding box center [275, 200] width 63 height 10
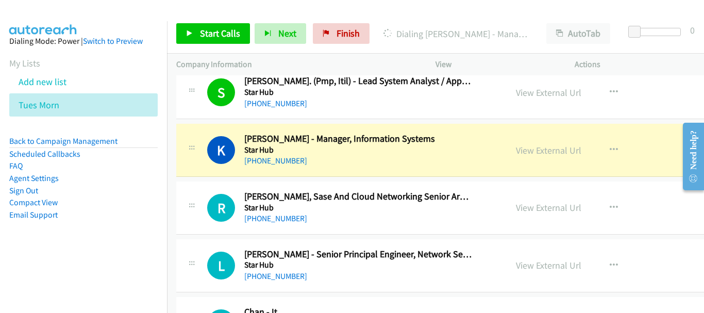
scroll to position [7774, 0]
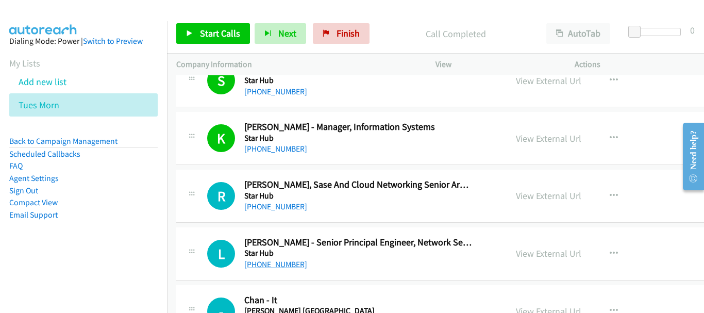
click at [260, 266] on link "[PHONE_NUMBER]" at bounding box center [275, 264] width 63 height 10
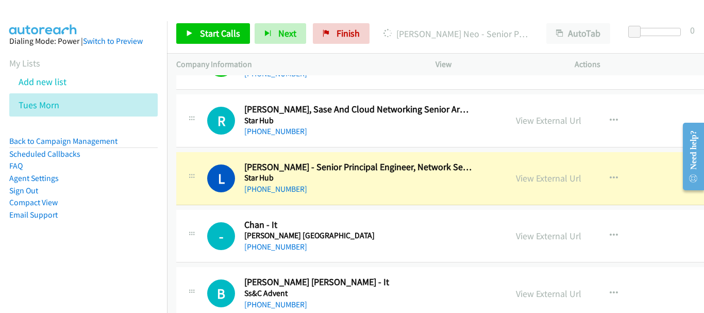
scroll to position [7826, 0]
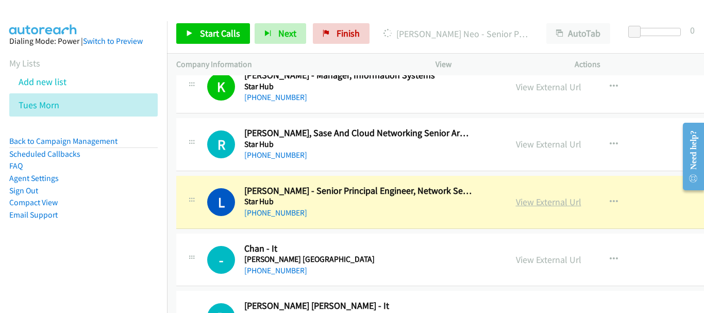
click at [516, 202] on link "View External Url" at bounding box center [548, 202] width 65 height 12
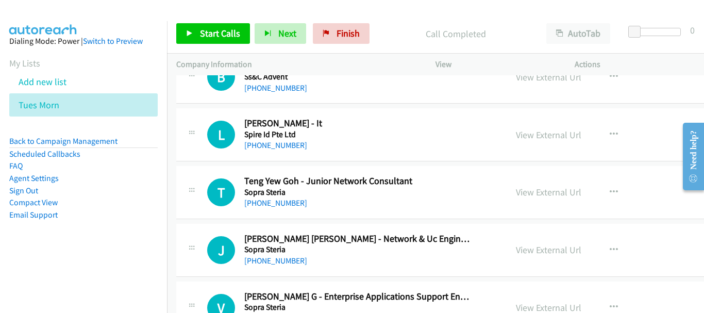
scroll to position [8083, 0]
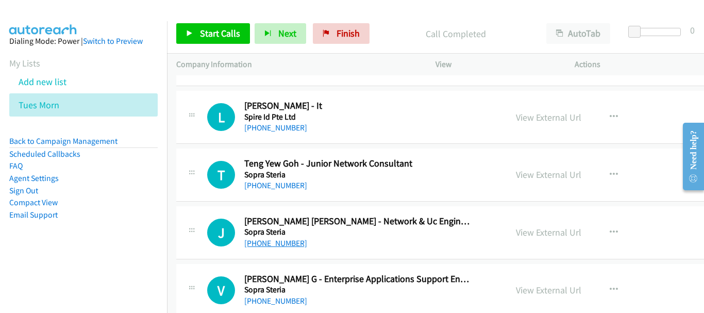
click at [278, 245] on link "[PHONE_NUMBER]" at bounding box center [275, 243] width 63 height 10
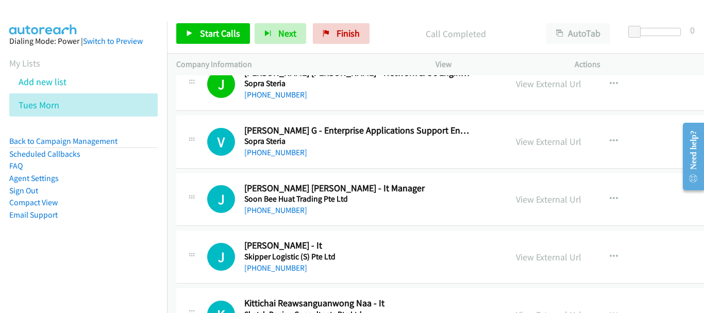
scroll to position [8238, 0]
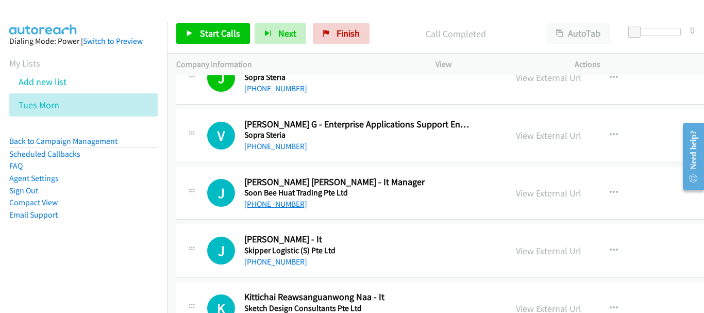
click at [270, 203] on link "[PHONE_NUMBER]" at bounding box center [275, 204] width 63 height 10
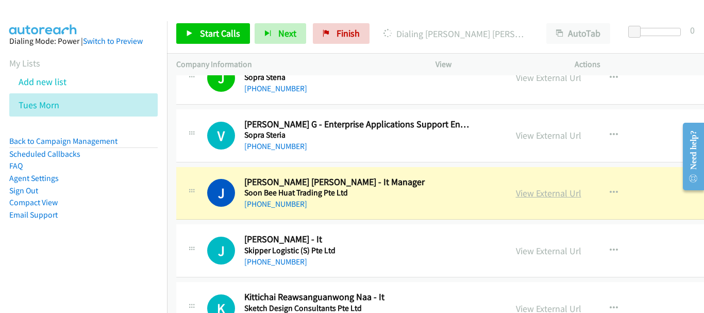
click at [516, 194] on link "View External Url" at bounding box center [548, 193] width 65 height 12
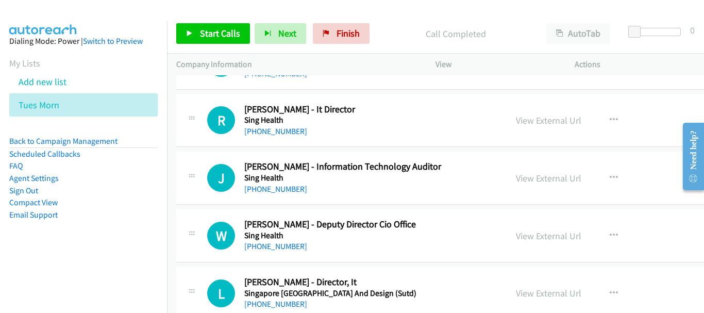
scroll to position [8547, 0]
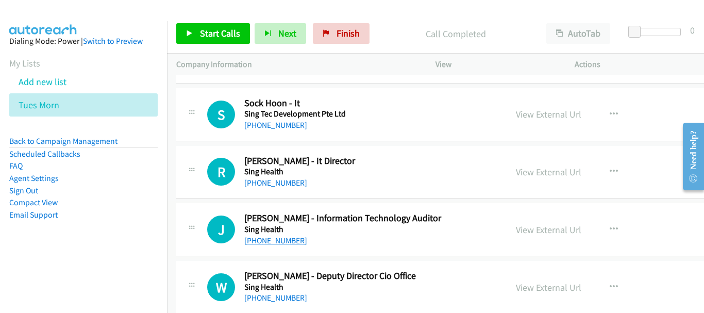
click at [266, 237] on link "[PHONE_NUMBER]" at bounding box center [275, 240] width 63 height 10
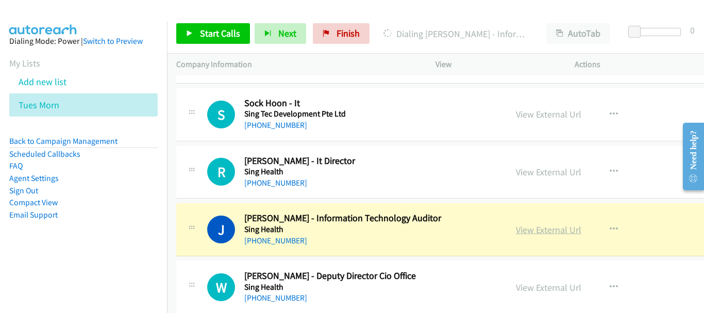
click at [516, 226] on link "View External Url" at bounding box center [548, 230] width 65 height 12
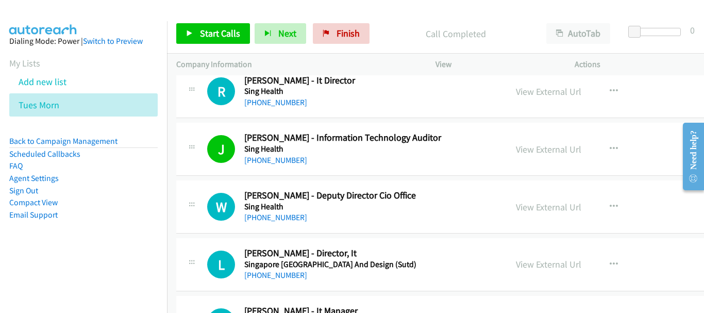
scroll to position [8650, 0]
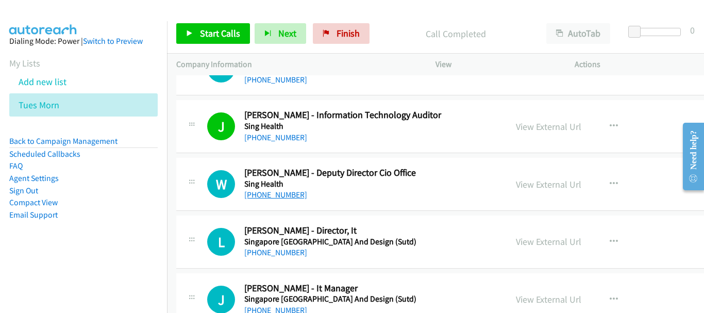
click at [271, 195] on link "[PHONE_NUMBER]" at bounding box center [275, 195] width 63 height 10
